Goal: Task Accomplishment & Management: Manage account settings

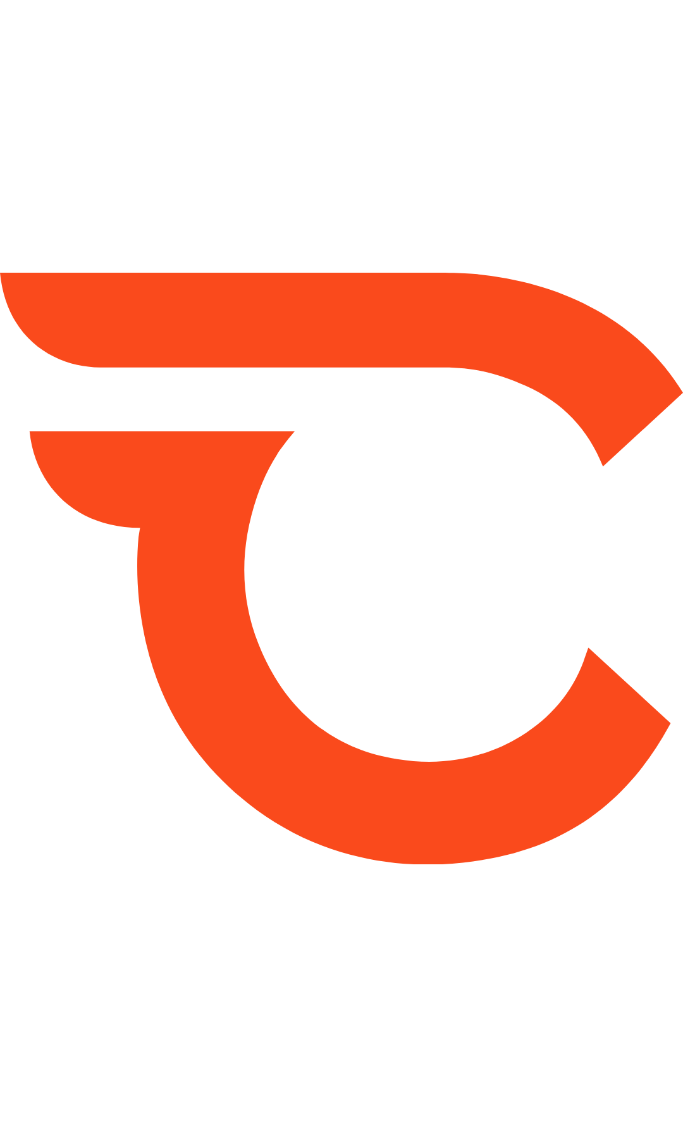
type input "*****"
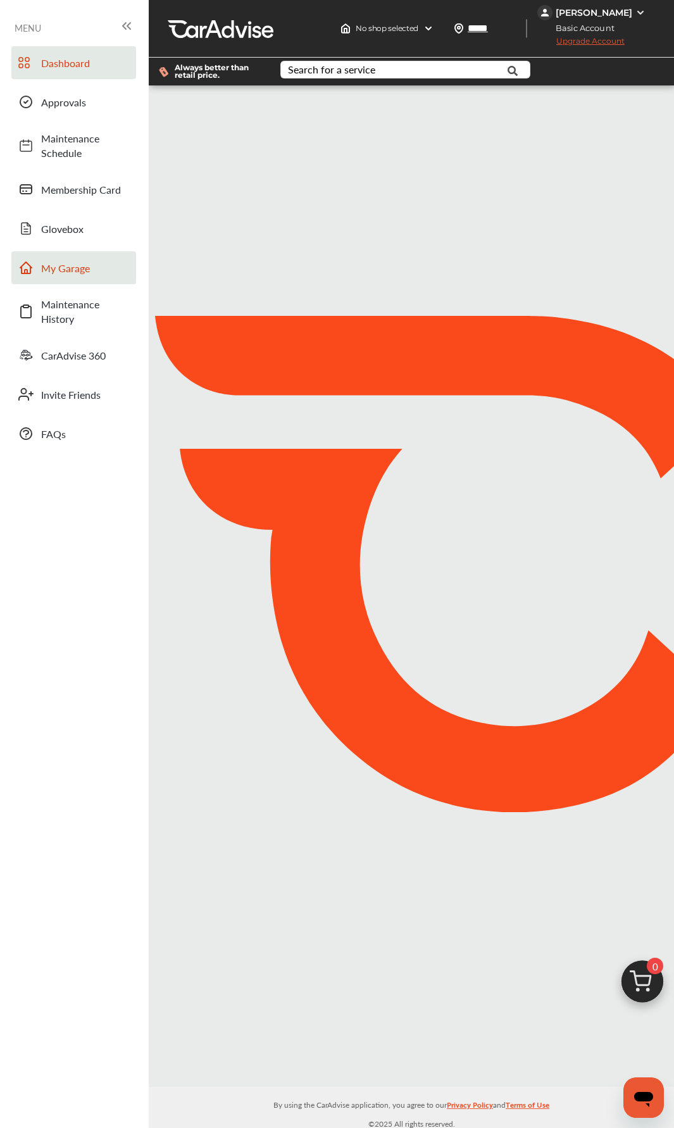
click at [75, 273] on span "My Garage" at bounding box center [85, 268] width 89 height 15
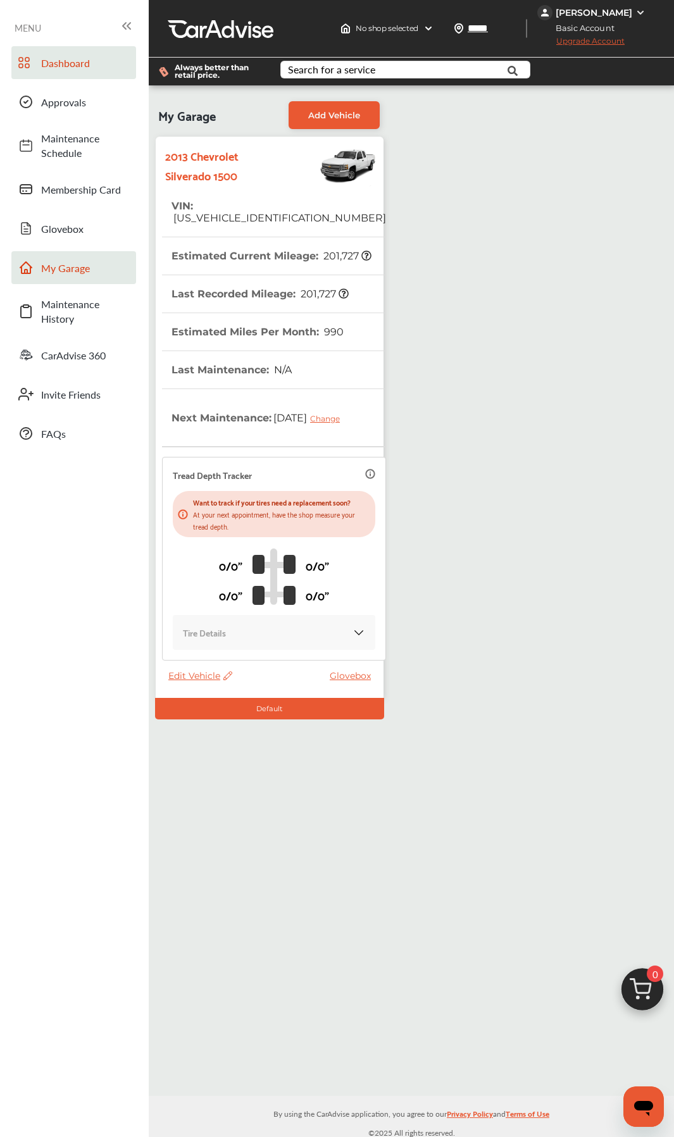
click at [75, 68] on span "Dashboard" at bounding box center [85, 63] width 89 height 15
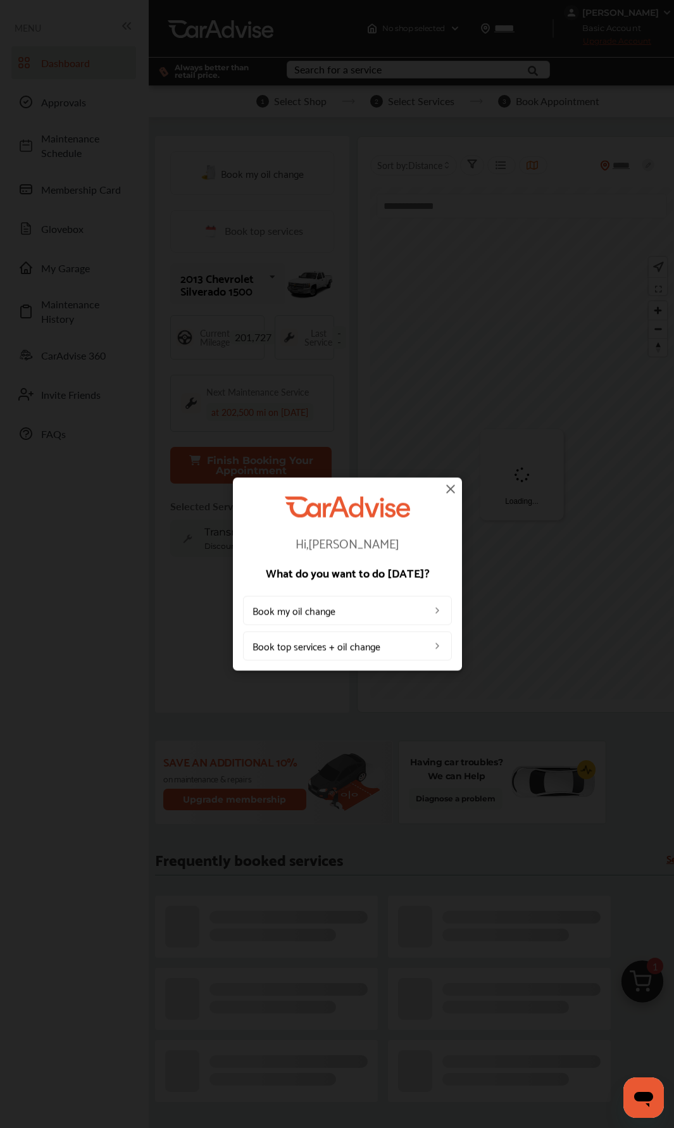
click at [622, 9] on div "Hi, [PERSON_NAME] What do you want to do [DATE]? Book my oil change Book top se…" at bounding box center [347, 574] width 694 height 1148
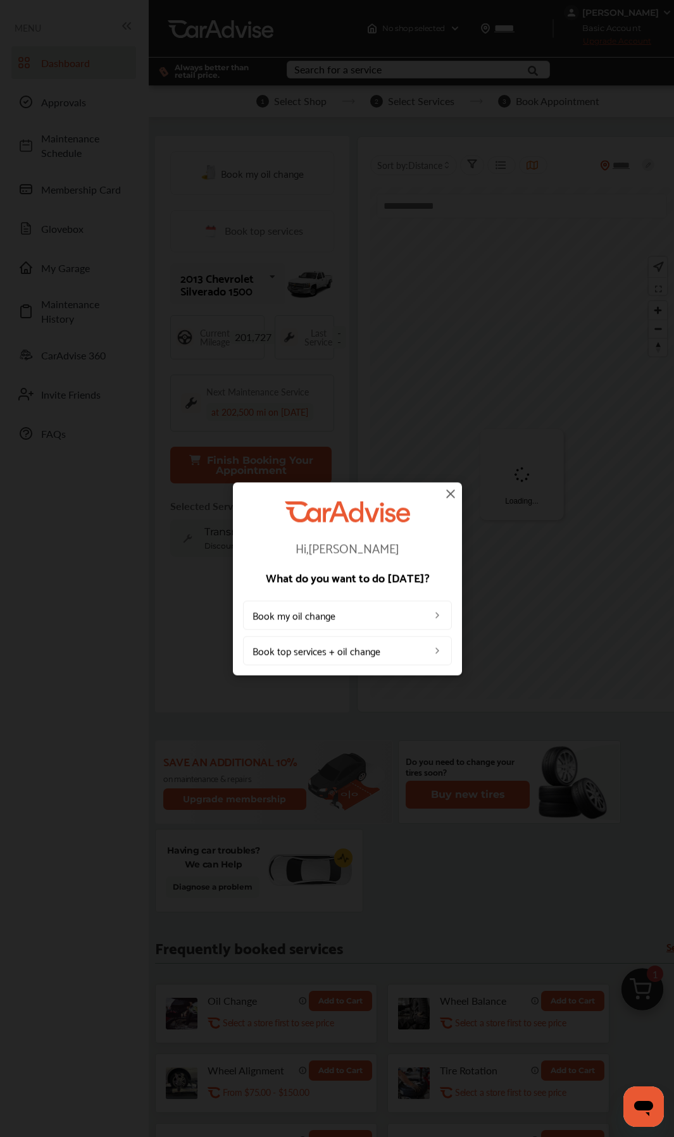
click at [451, 492] on img at bounding box center [450, 493] width 15 height 15
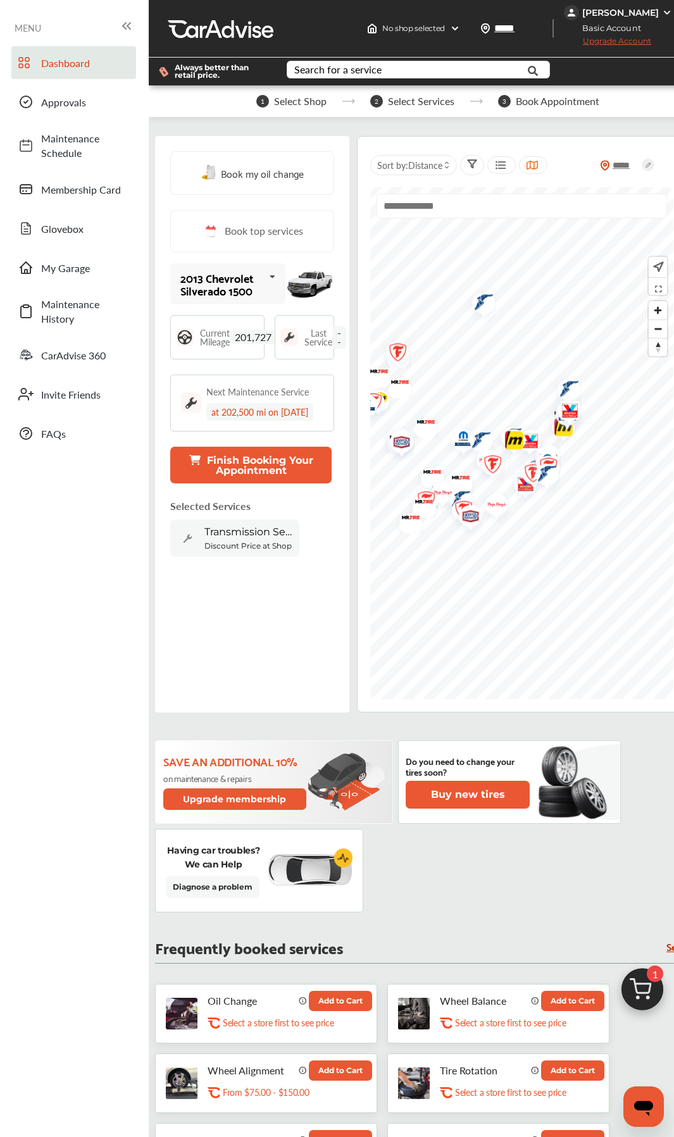
click at [625, 9] on div "[PERSON_NAME]" at bounding box center [620, 12] width 77 height 11
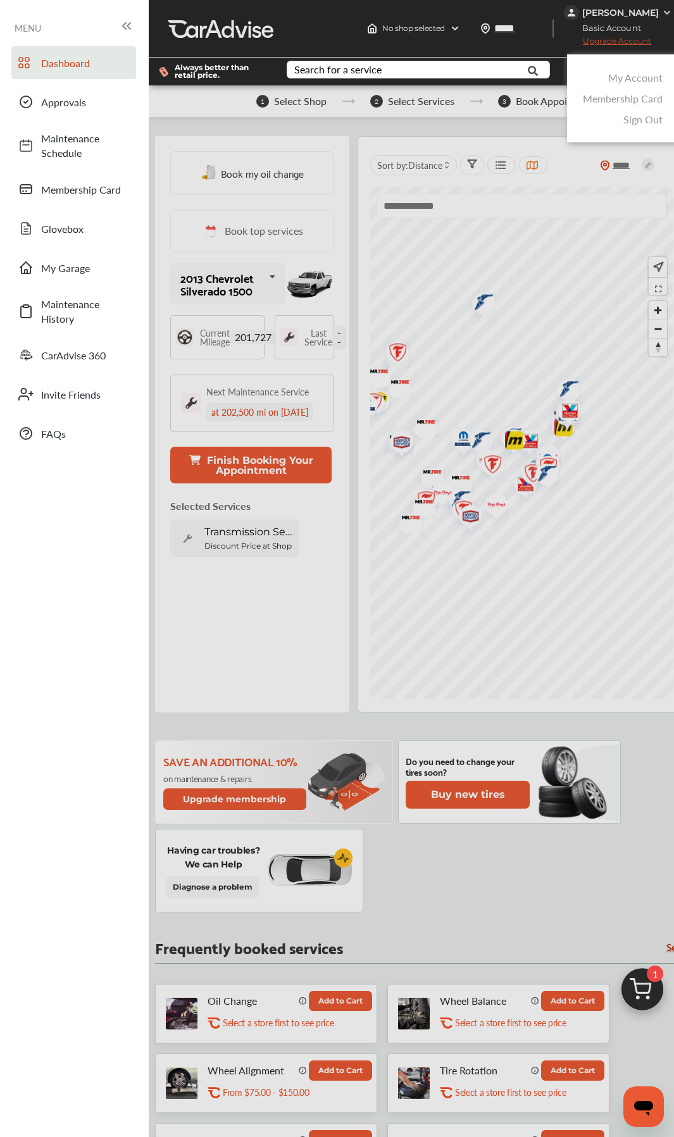
click at [623, 80] on link "My Account" at bounding box center [635, 77] width 54 height 15
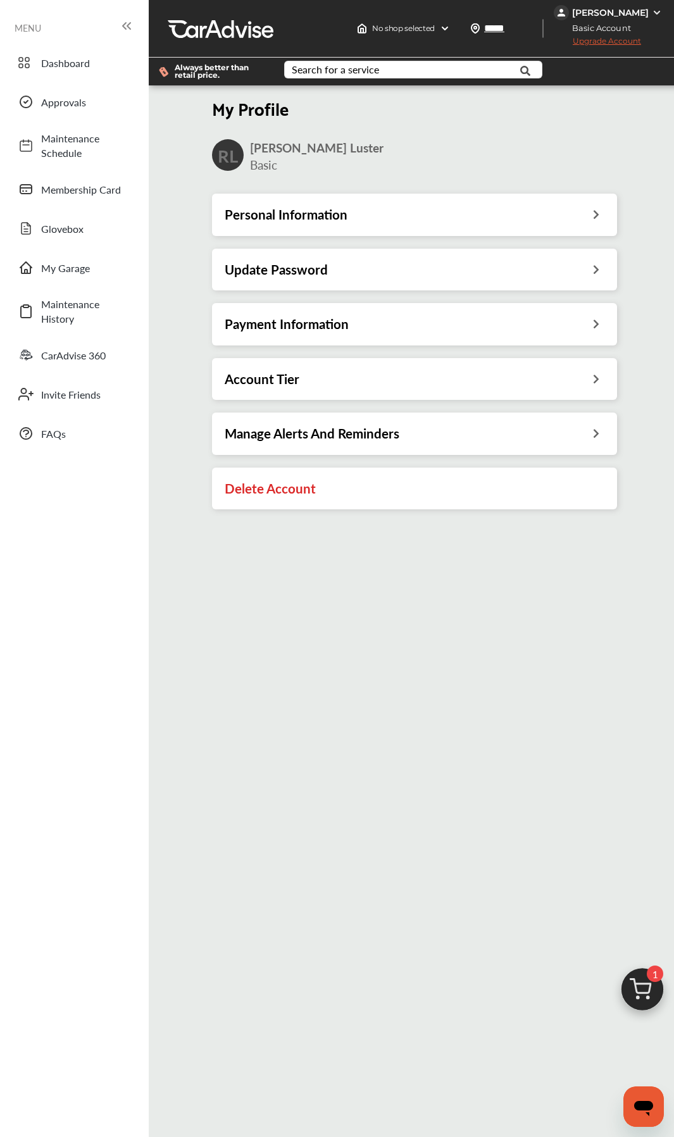
click at [301, 307] on div "Payment Information" at bounding box center [414, 324] width 405 height 42
click at [301, 318] on h3 "Payment Information" at bounding box center [287, 324] width 124 height 16
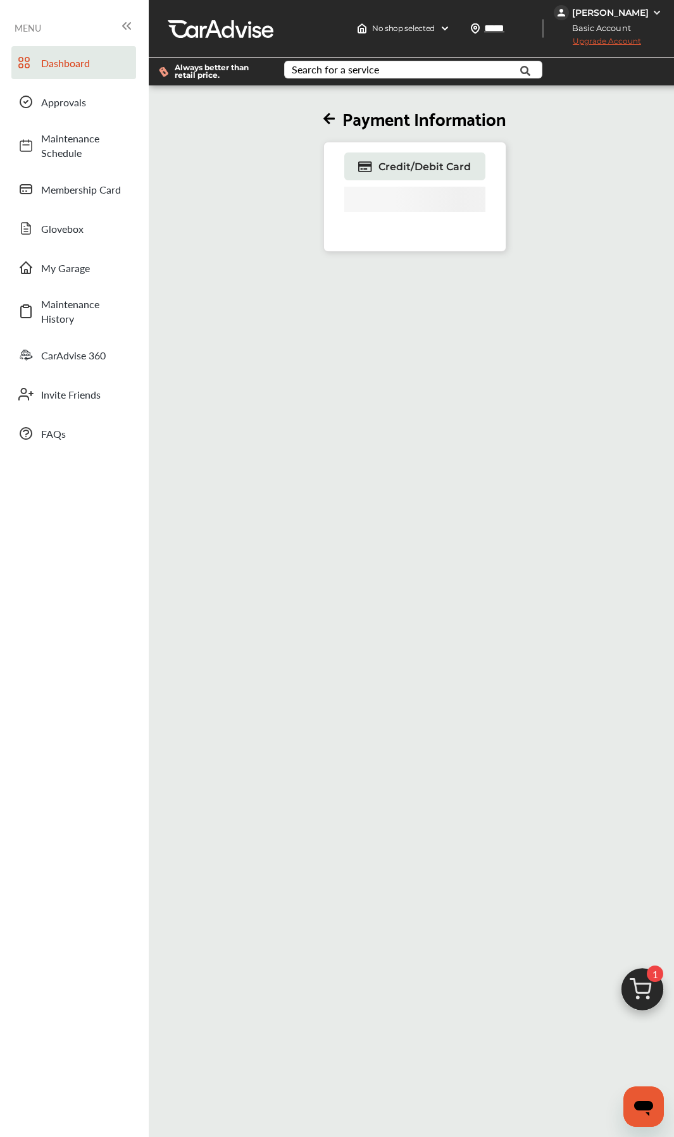
click at [80, 69] on span "Dashboard" at bounding box center [85, 63] width 89 height 15
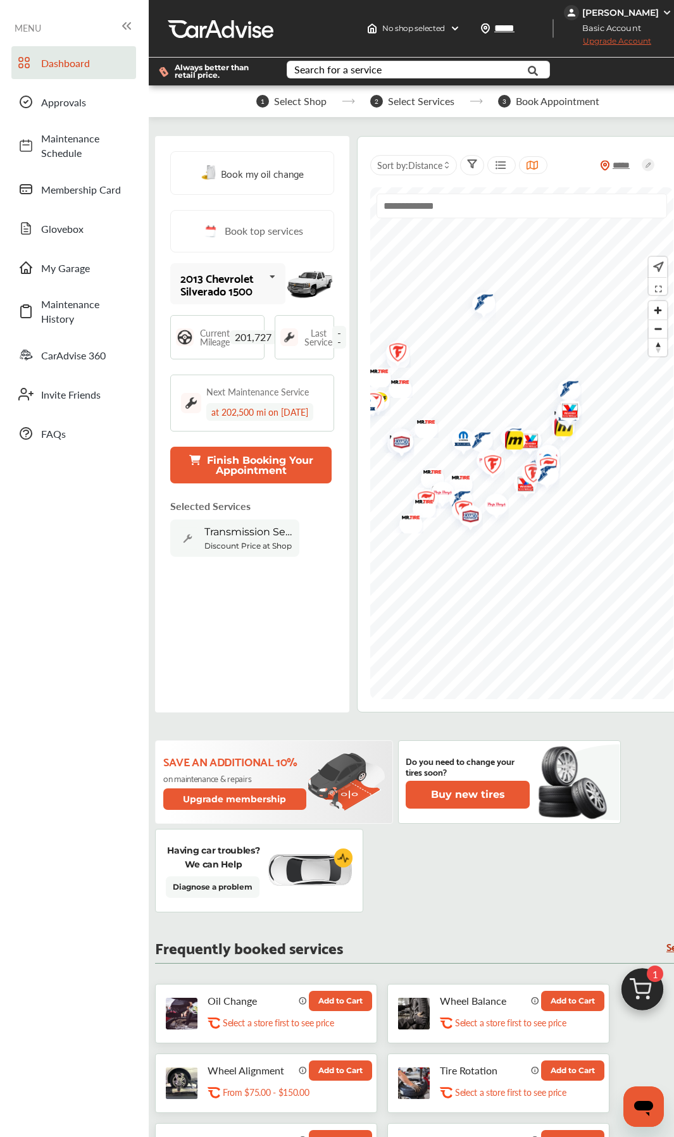
click at [644, 605] on img at bounding box center [642, 992] width 61 height 61
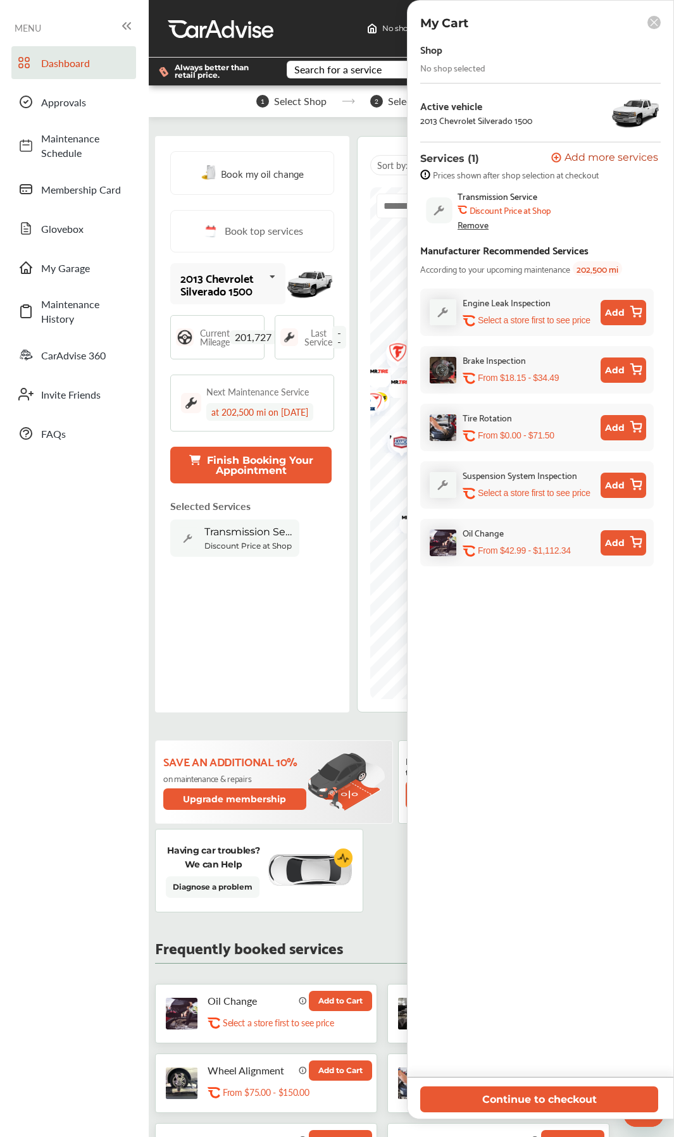
click at [73, 605] on ul "Dashboard Approvals Maintenance Schedule Membership Card Glovebox My Garage Mai…" at bounding box center [74, 1104] width 136 height 2129
